Goal: Task Accomplishment & Management: Complete application form

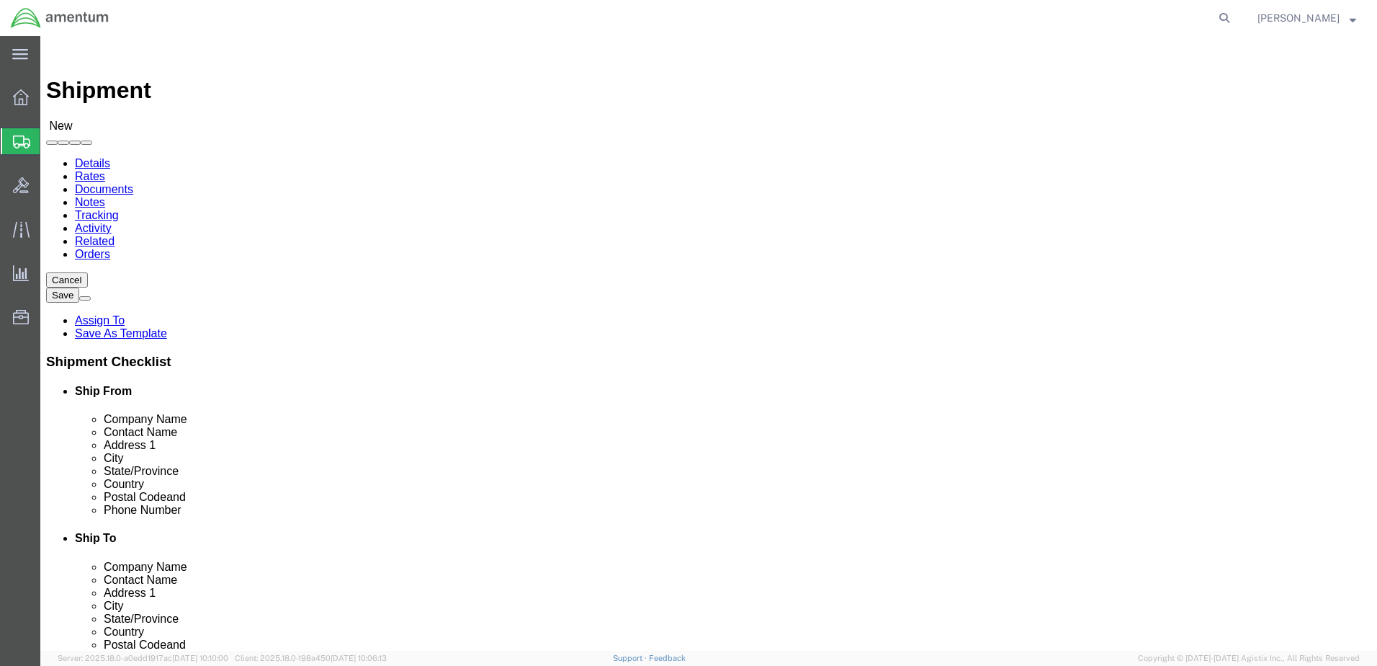
type input "grea"
select select "49921"
select select "MI"
click input "text"
type input "W"
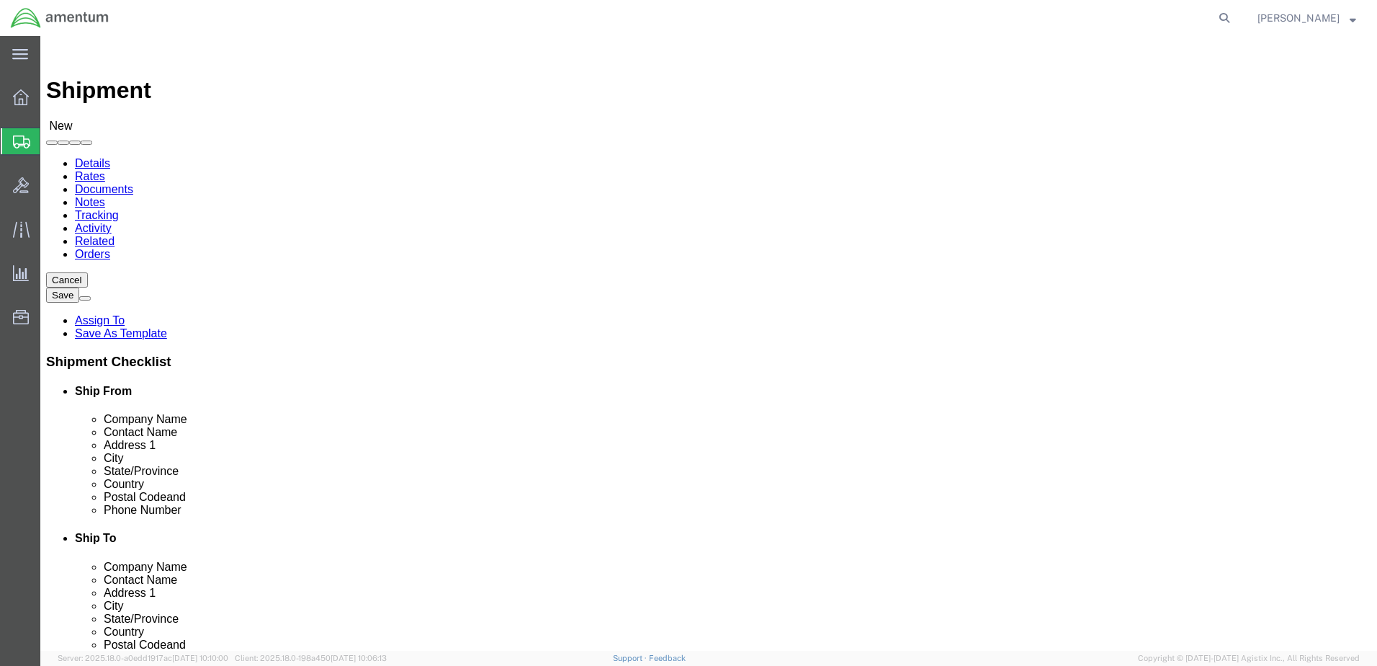
type input "B"
type input "T"
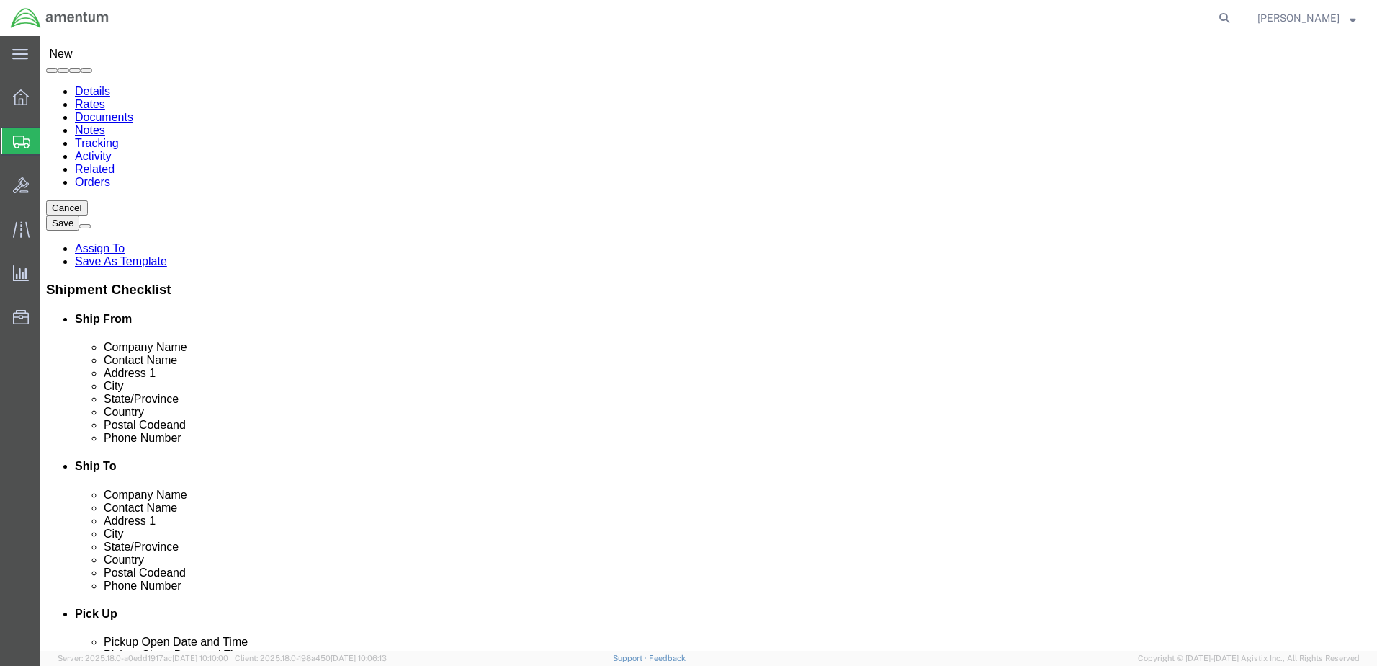
type input "T"
type input "W1A8 DLA DIST-TOBYHANNA"
click input "text"
type input "[PERSON_NAME] & [GEOGRAPHIC_DATA]"
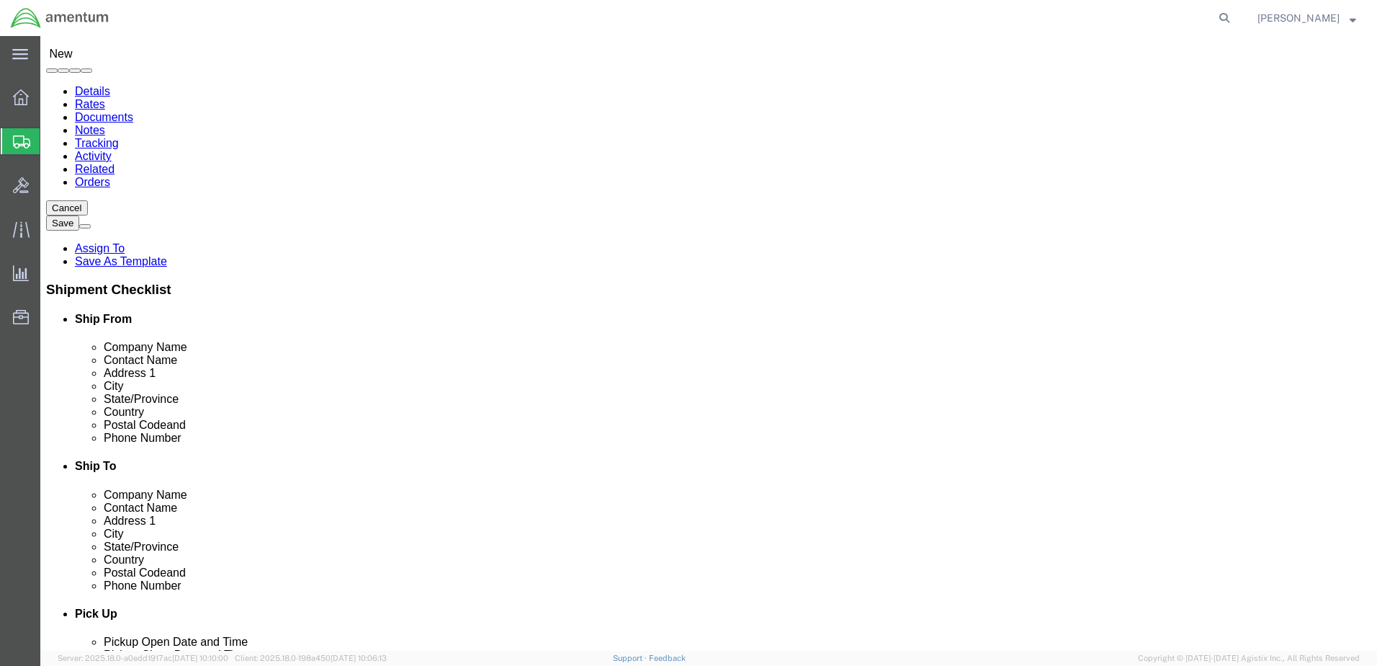
type input "WAREHOUSE 6, BAY 4"
type input "[PERSON_NAME]"
click p "- BY6/W1A8 DLA DIS-TOBYHANNA - (CORE RETURN) [PERSON_NAME] & [STREET_ADDRESS][P…"
select select "PA"
type input "TOBYHANNA"
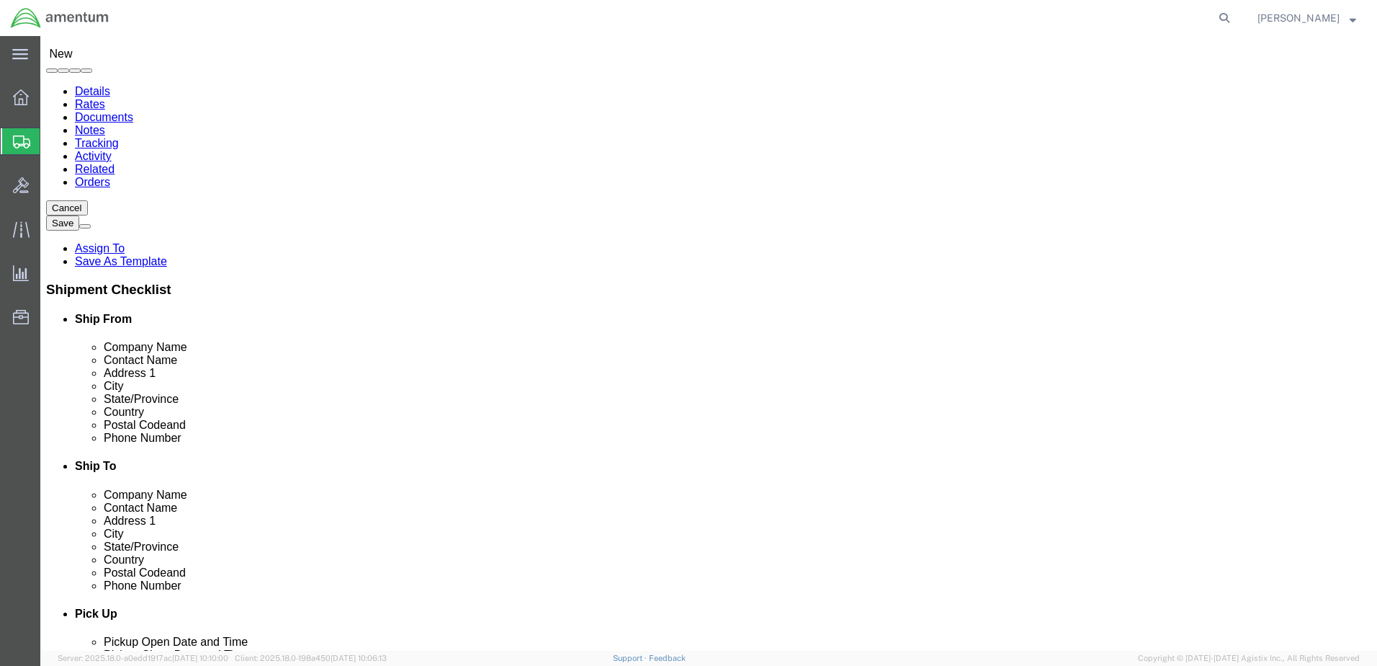
click input "text"
drag, startPoint x: 815, startPoint y: 415, endPoint x: 714, endPoint y: 416, distance: 100.9
click div
type input "[PHONE_NUMBER]"
click input "Postal Code"
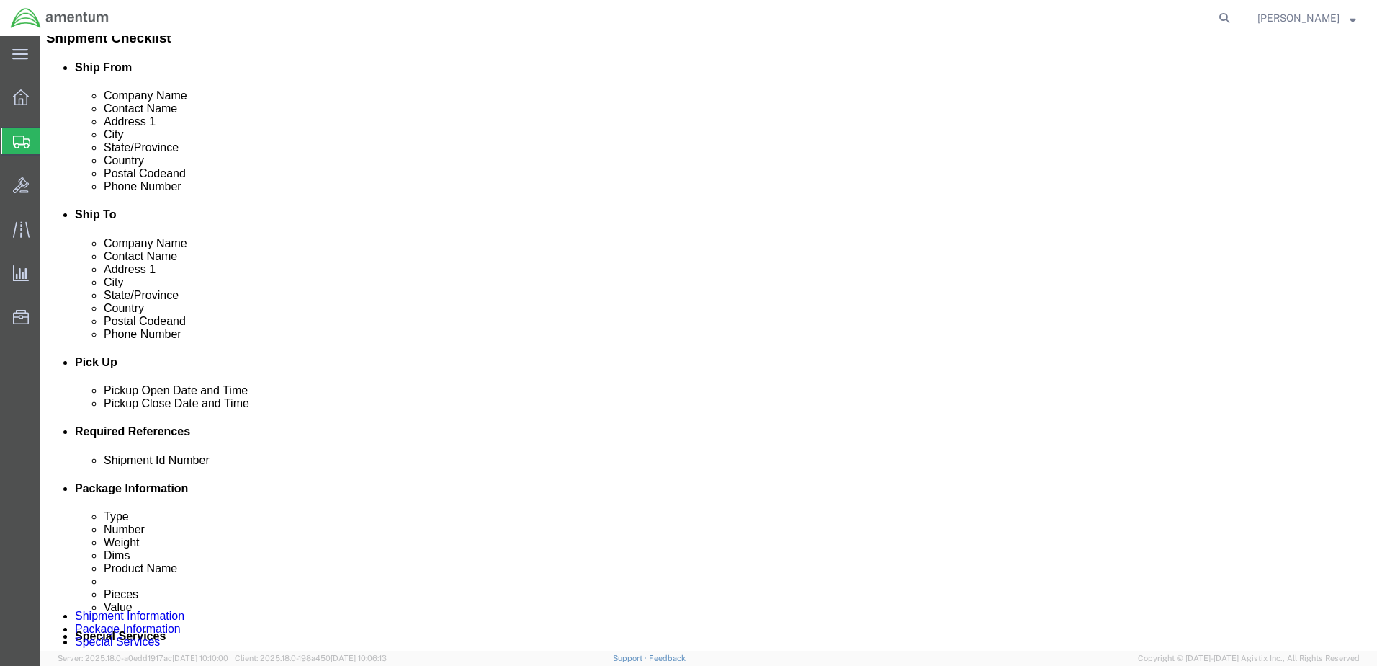
scroll to position [432, 0]
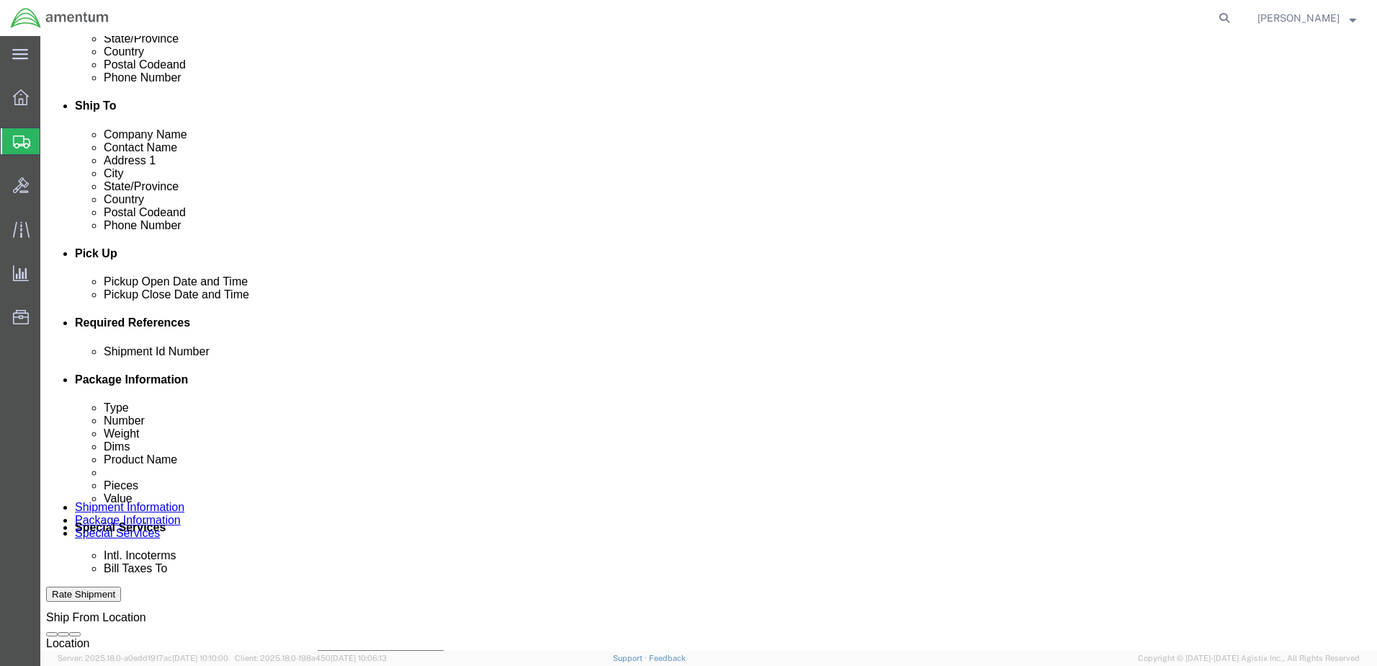
type input "18466-5059"
click button "Add reference"
click input "text"
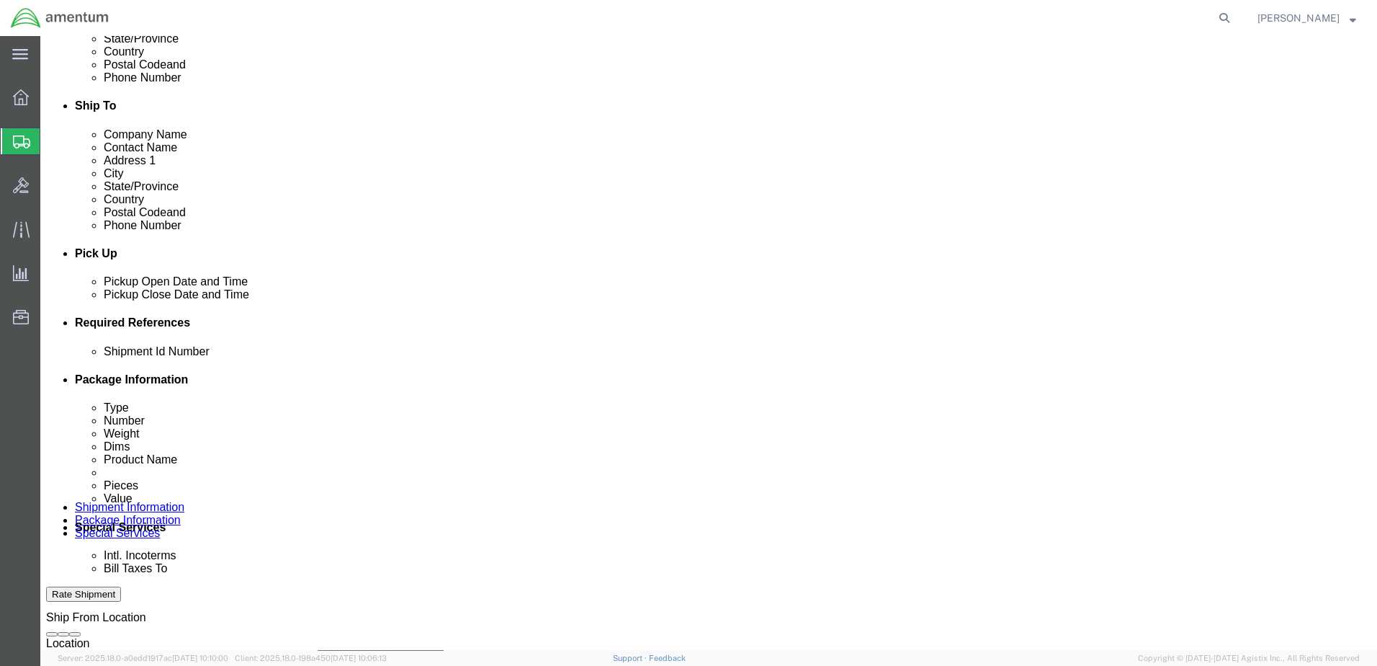
scroll to position [0, 0]
drag, startPoint x: 207, startPoint y: 452, endPoint x: 137, endPoint y: 441, distance: 71.4
click div "Shipment Id Number NRFI CREDIT SERVO ASSY Select Account Type Activity ID Airli…"
click div "Shipment Id Number CREDIT SERVO ASSY Select Account Type Activity ID Airline Ap…"
click input "CREDIT [PERSON_NAME]"
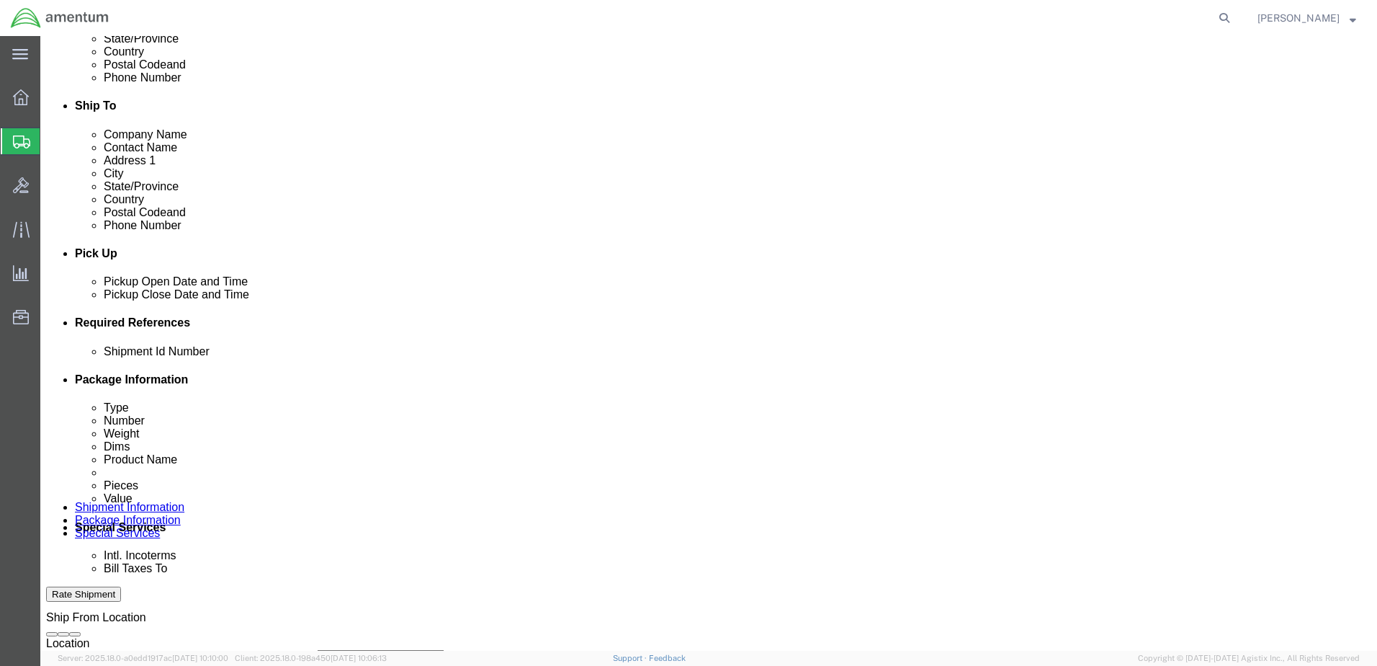
scroll to position [0, 30]
click input "CREDIT SERVO ASSY 52460600"
type input "CREDIT SERVO ASSY 52460600"
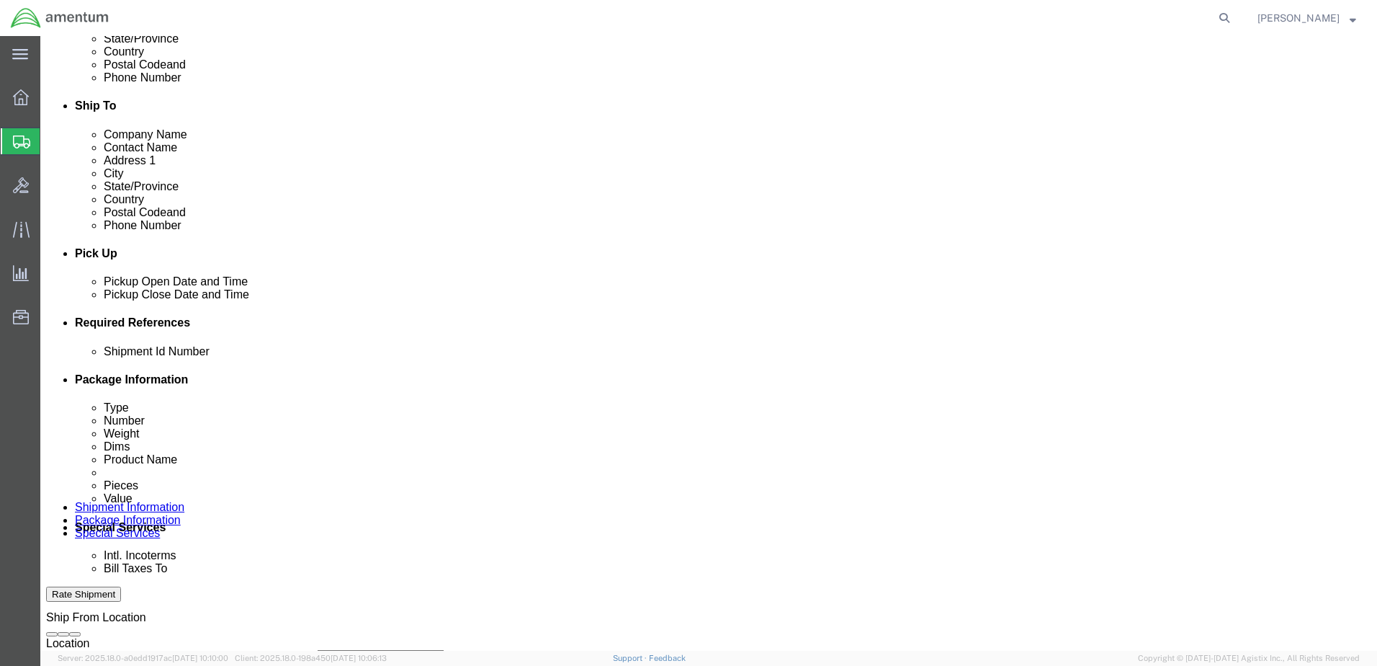
click select "Select Account Type Activity ID Airline Appointment Number ASN Batch Request # …"
select select "DEPT"
click select "Select Account Type Activity ID Airline Appointment Number ASN Batch Request # …"
click input "text"
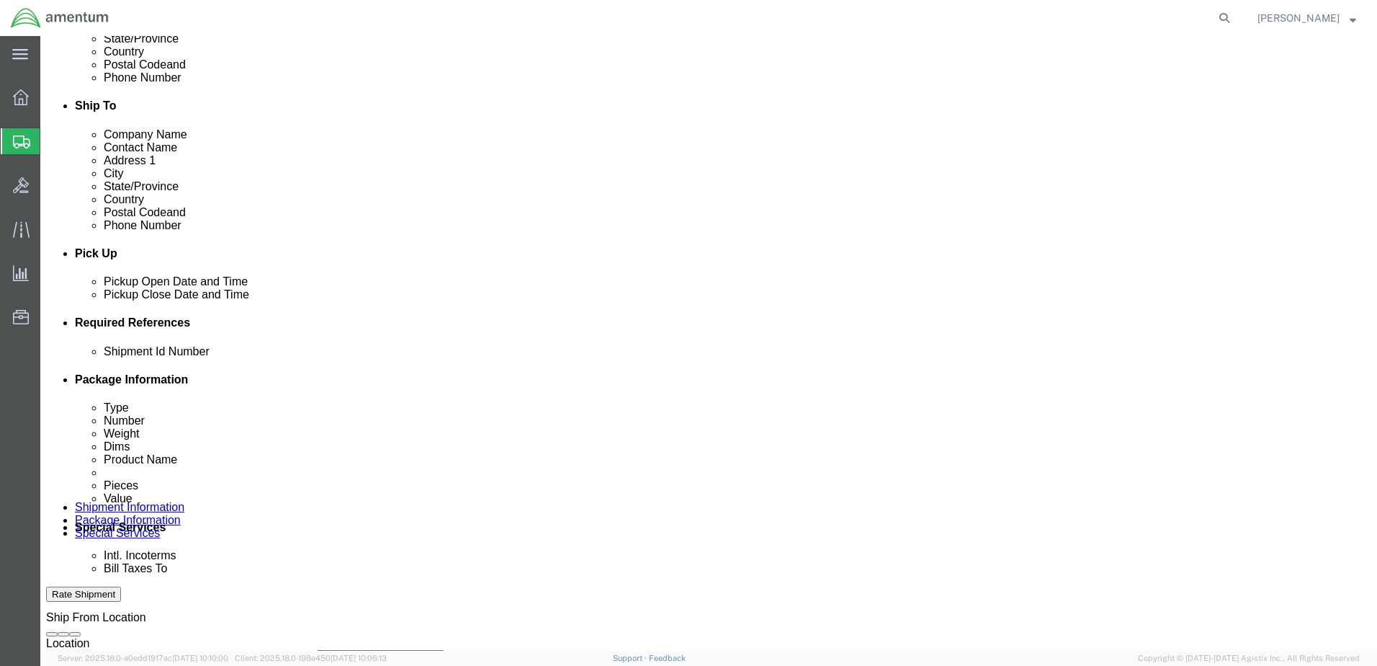
type input "CBP"
click select "Select Account Type Activity ID Airline Appointment Number ASN Batch Request # …"
select select "CUSTREF"
click select "Select Account Type Activity ID Airline Appointment Number ASN Batch Request # …"
click input "text"
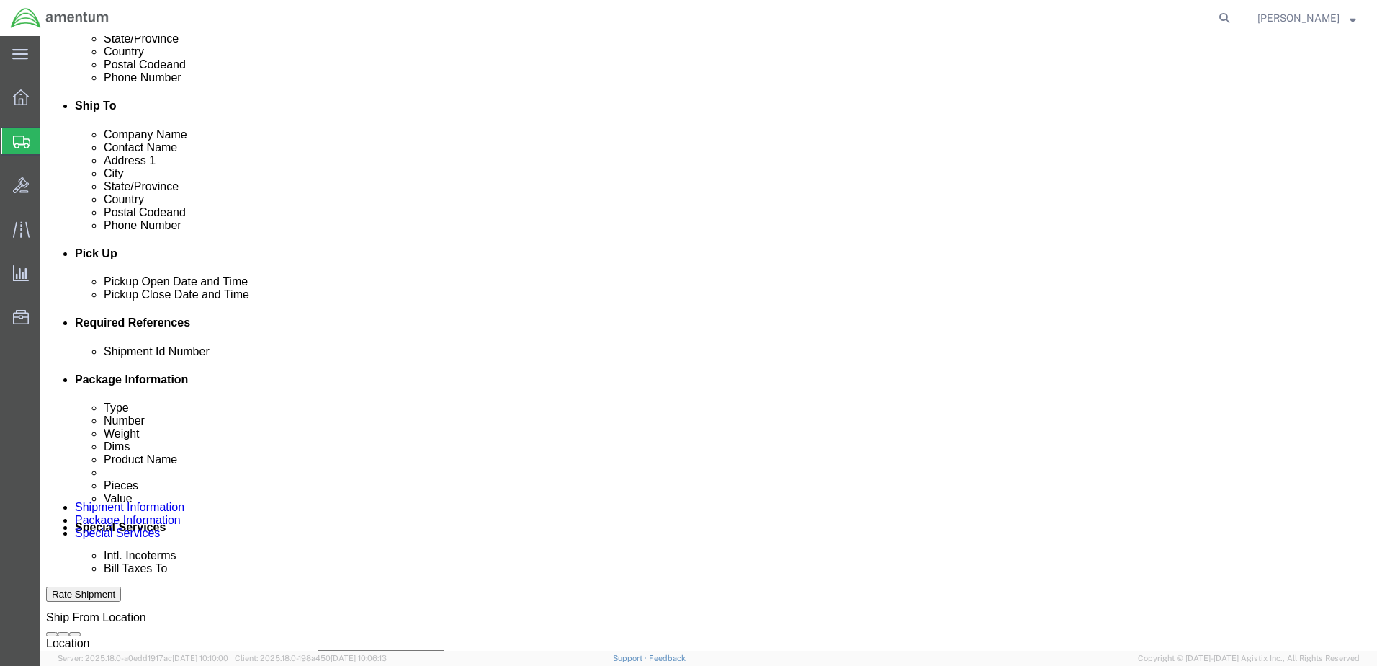
paste input "CREDIT SERVO ASSY 52460600"
type input "CREDIT SERVO ASSY 52460600"
click select "Select Account Type Activity ID Airline Appointment Number ASN Batch Request # …"
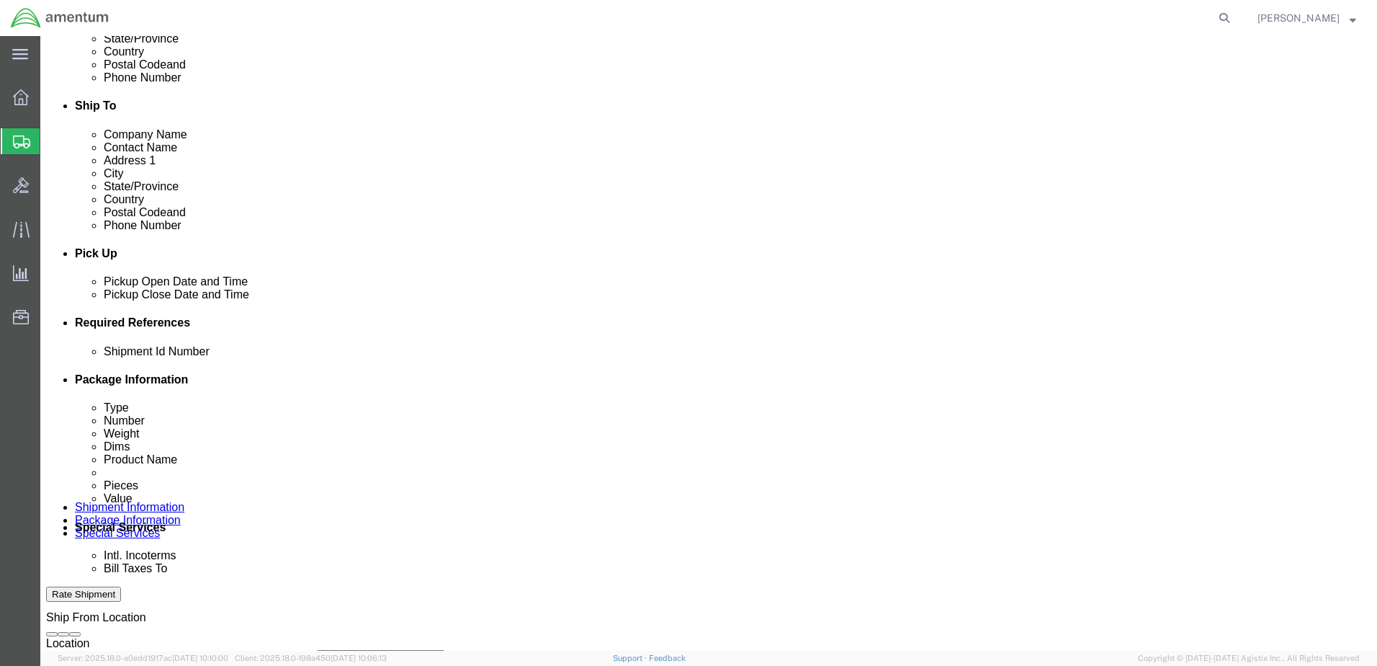
select select "PROJNUM"
click select "Select Account Type Activity ID Airline Appointment Number ASN Batch Request # …"
click input "text"
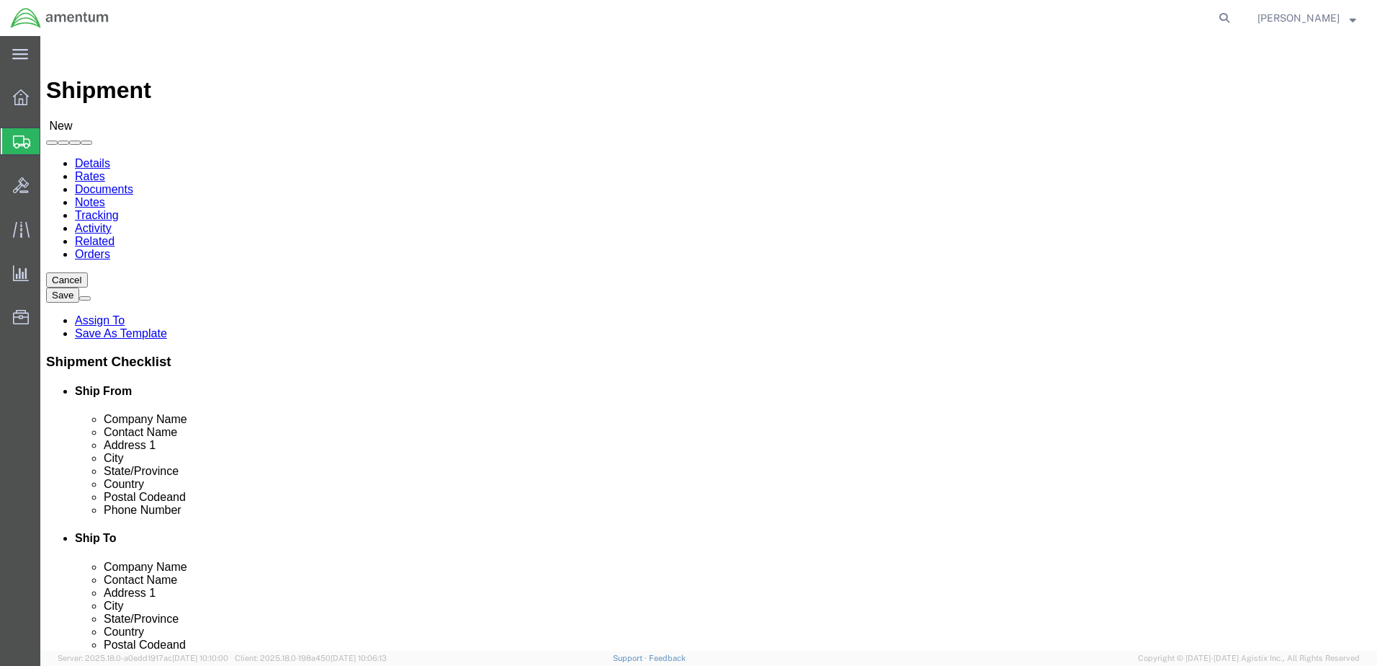
type input "6118.03.03.2219.000.DTM.0000"
click icon
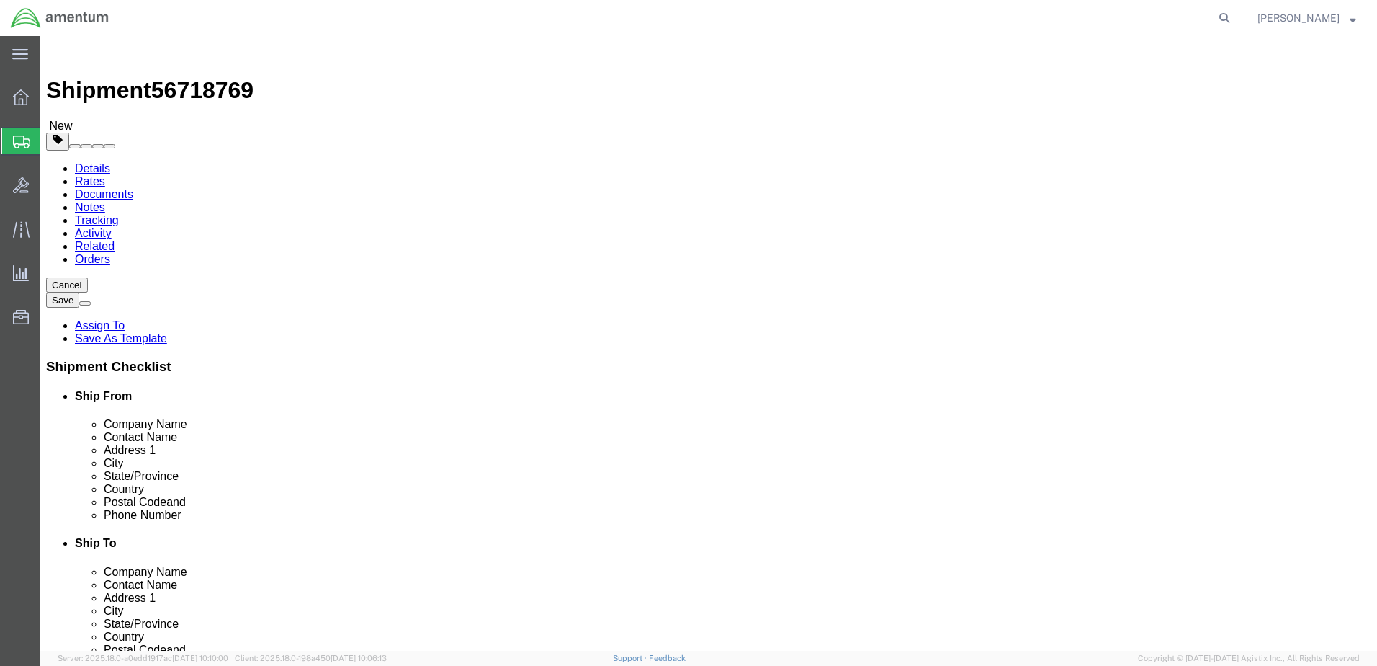
click select "Select Loose Agricultrural Product Bale(s) BC42 BC42 Frozen [DATE] Ambient [DAT…"
click div "Package Content # 1 x Package Type Select Loose Agricultrural Product Bale(s) B…"
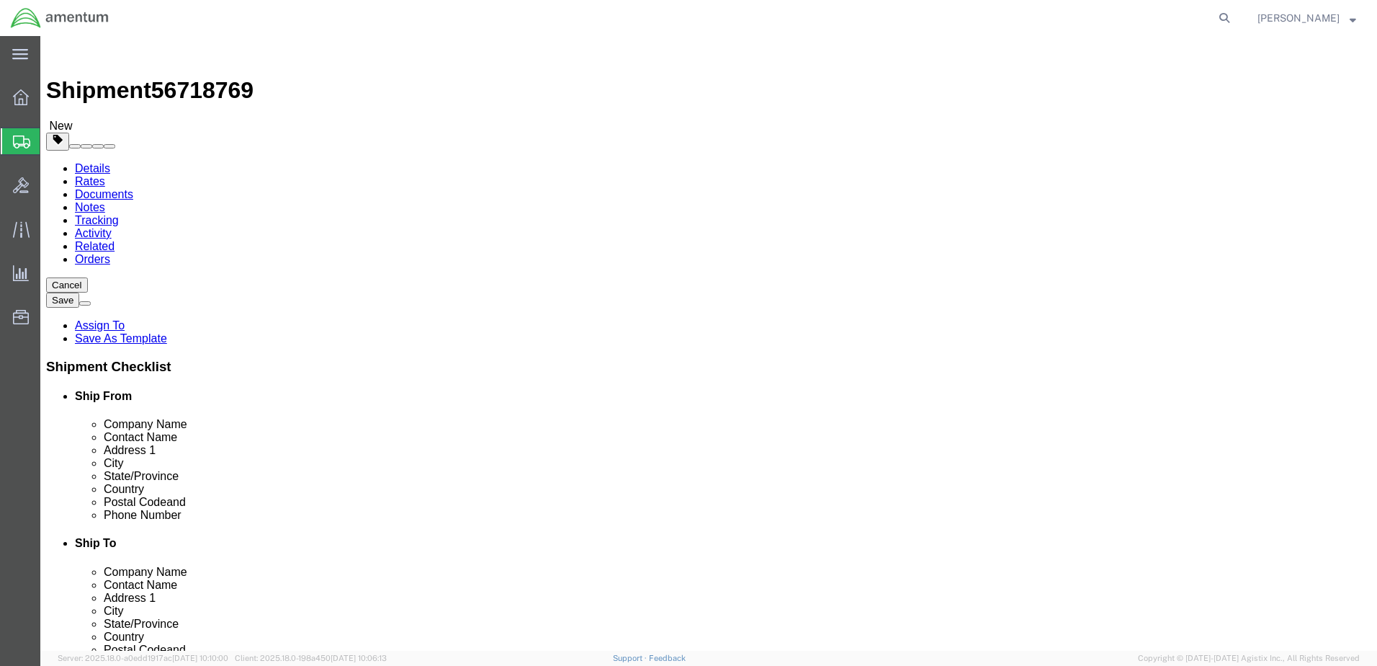
click select "Select Loose Agricultrural Product Bale(s) BC42 BC42 Frozen [DATE] Ambient [DAT…"
select select "CASE"
click select "Select Loose Agricultrural Product Bale(s) BC42 BC42 Frozen [DATE] Ambient [DAT…"
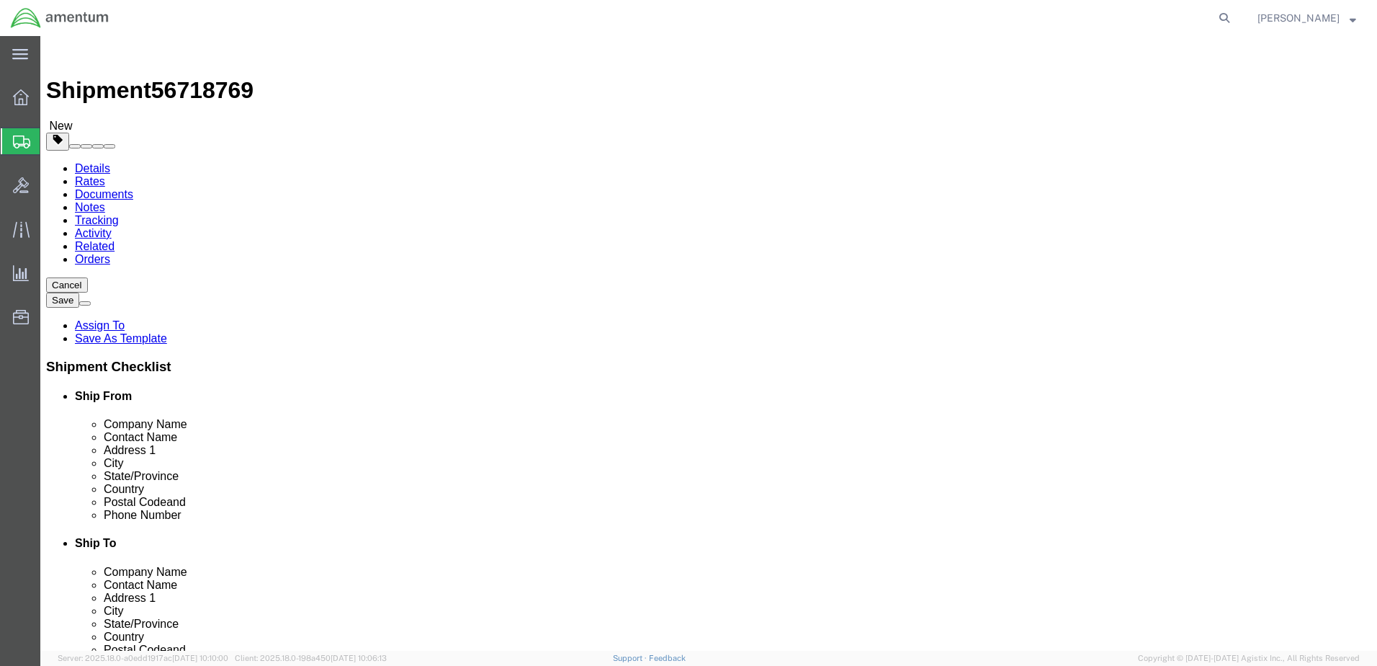
click input "text"
type input "22"
type input "15"
type input "14"
type input "29"
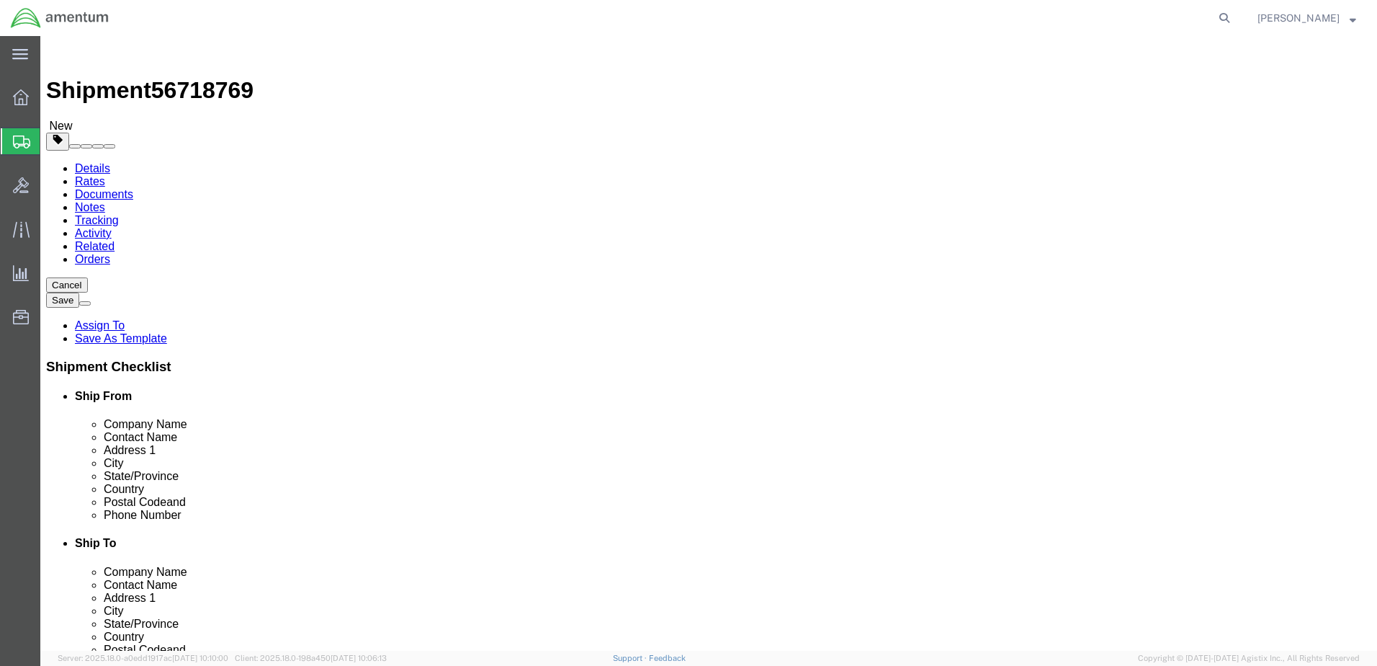
click link "Add Content"
click div
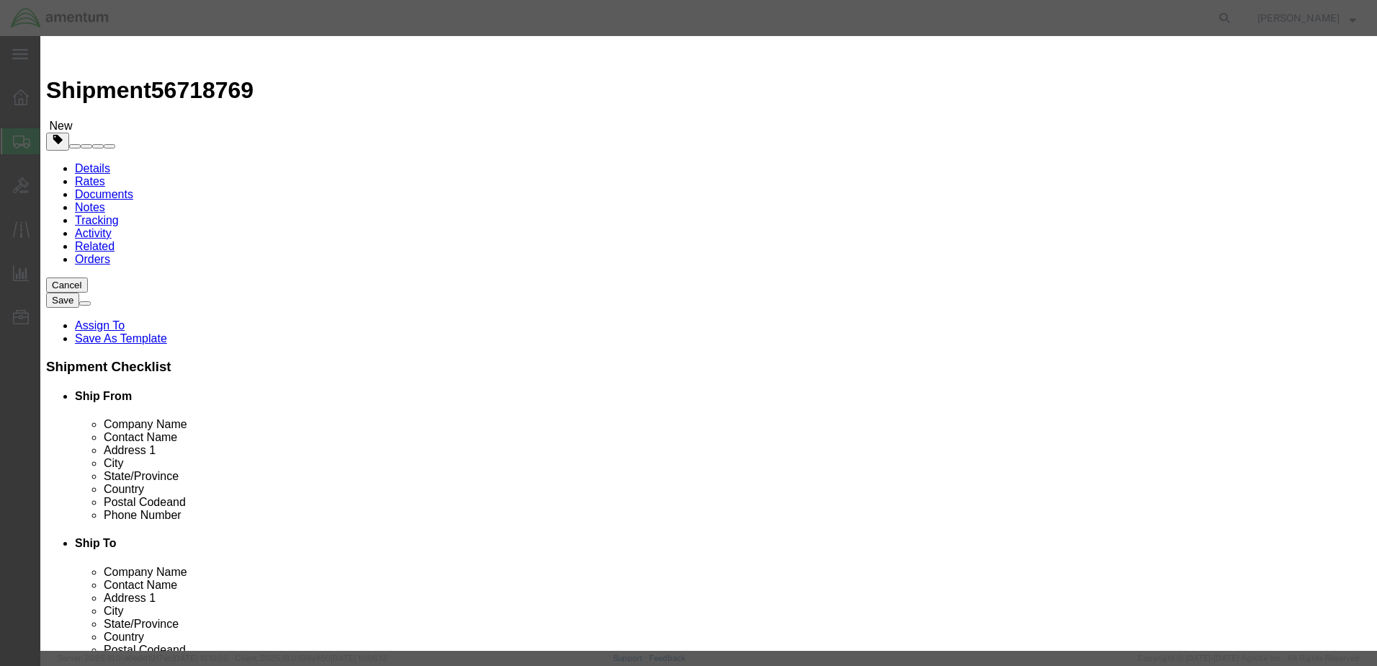
click input "text"
type input "SERVO ASSY"
type input "1"
type input "3443.00"
select select "USD"
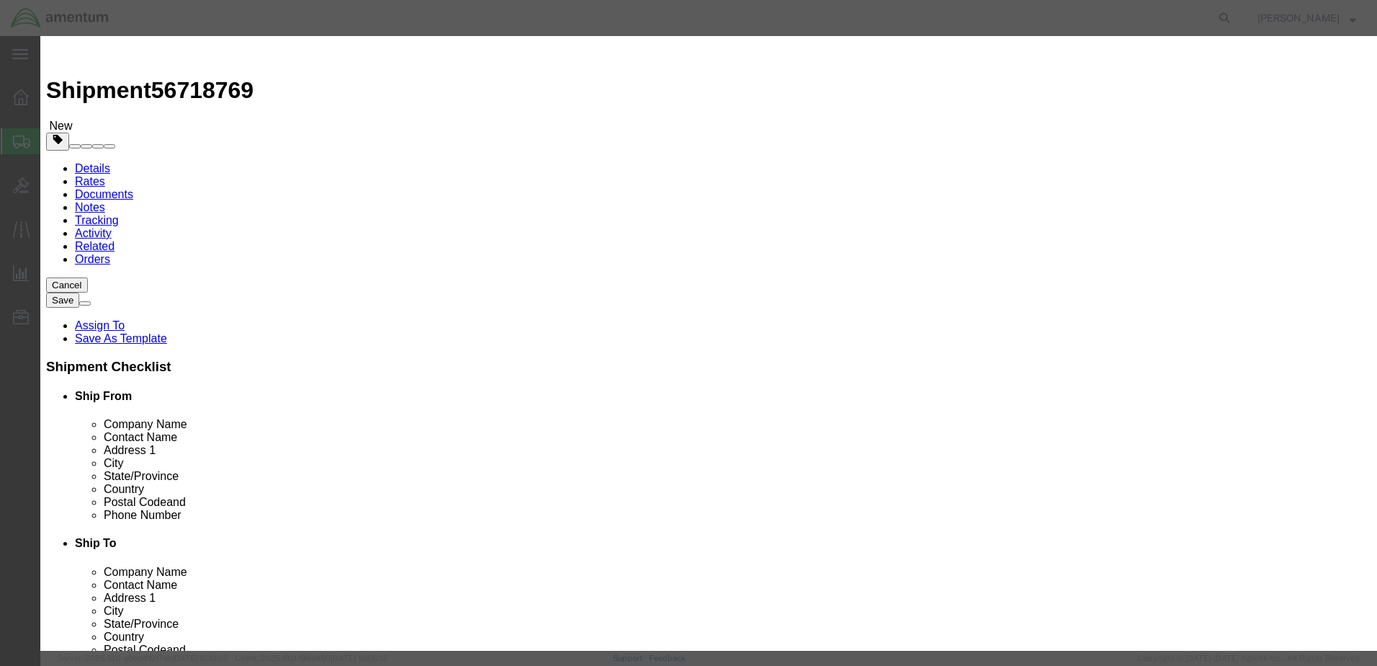
click button "Save & Close"
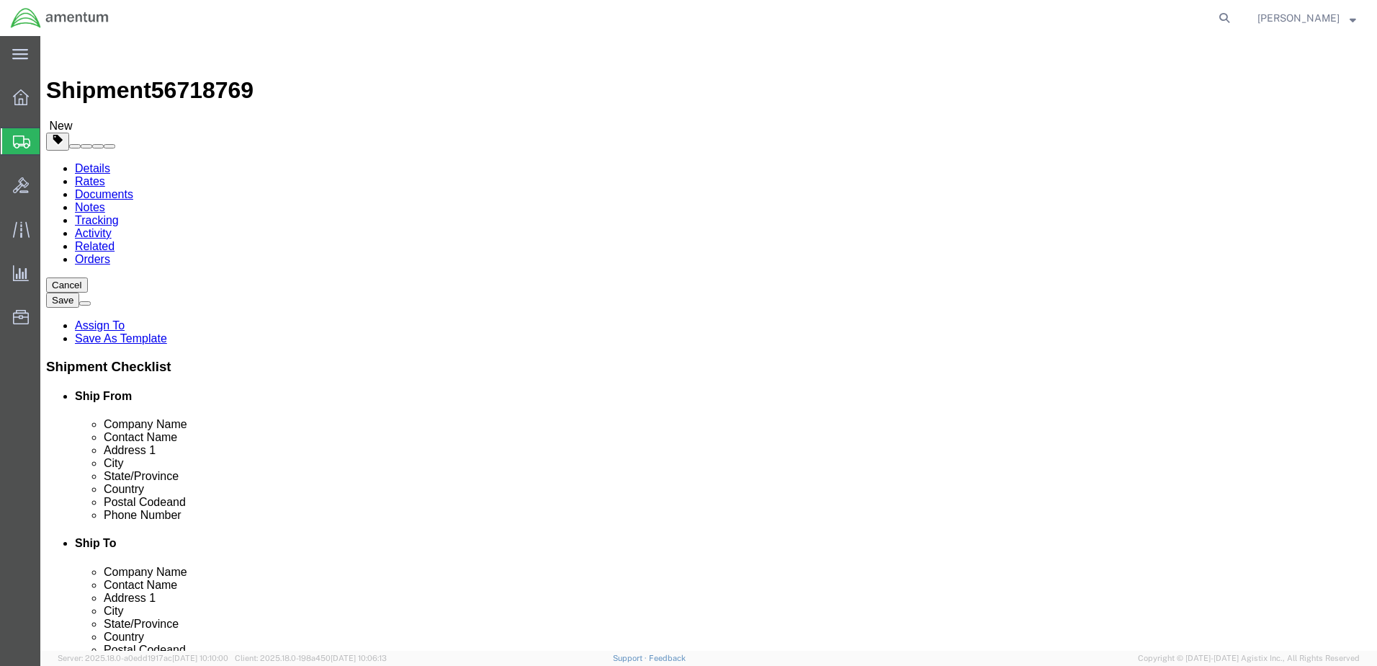
click button "Rate Shipment"
